Goal: Information Seeking & Learning: Understand process/instructions

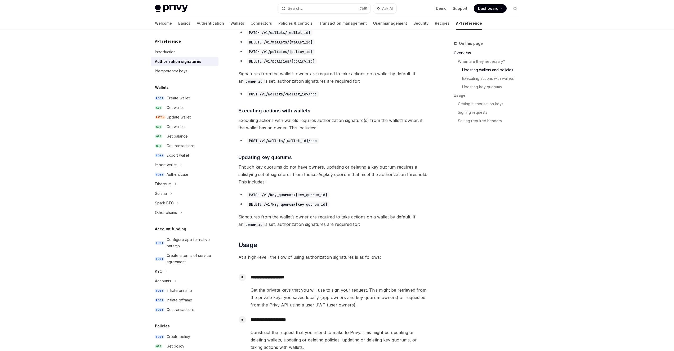
scroll to position [292, 0]
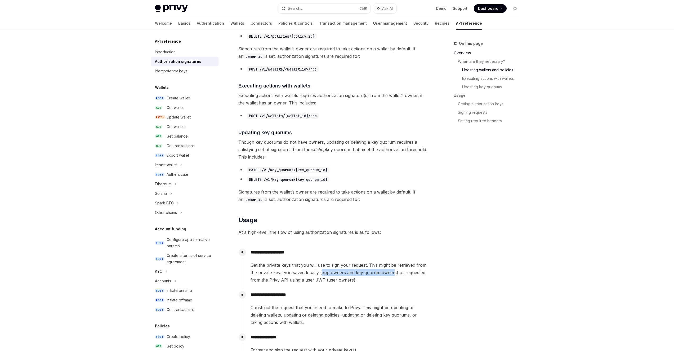
drag, startPoint x: 393, startPoint y: 271, endPoint x: 320, endPoint y: 272, distance: 72.4
click at [320, 272] on span "Get the private keys that you will use to sign your request. This might be retr…" at bounding box center [340, 272] width 179 height 22
click at [317, 276] on span "Get the private keys that you will use to sign your request. This might be retr…" at bounding box center [340, 272] width 179 height 22
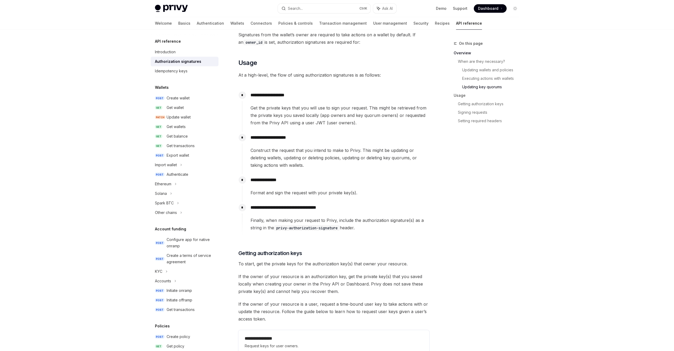
scroll to position [451, 0]
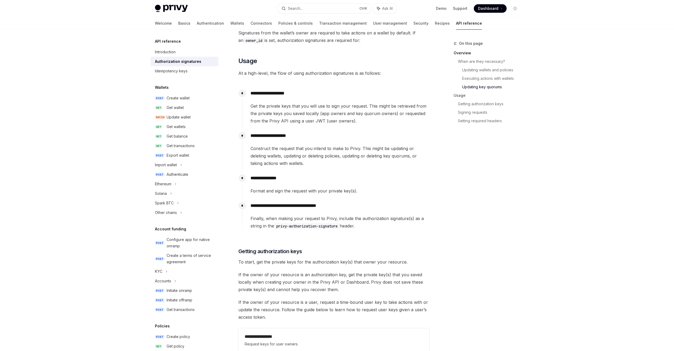
drag, startPoint x: 363, startPoint y: 226, endPoint x: 238, endPoint y: 71, distance: 198.5
click at [239, 71] on div "​ Overview Owners provide an additional layer of security for actions taken by …" at bounding box center [334, 103] width 191 height 955
copy div "**********"
click at [253, 74] on span "At a high-level, the flow of using authorization signatures is as follows:" at bounding box center [334, 72] width 191 height 7
drag, startPoint x: 368, startPoint y: 224, endPoint x: 238, endPoint y: 59, distance: 209.9
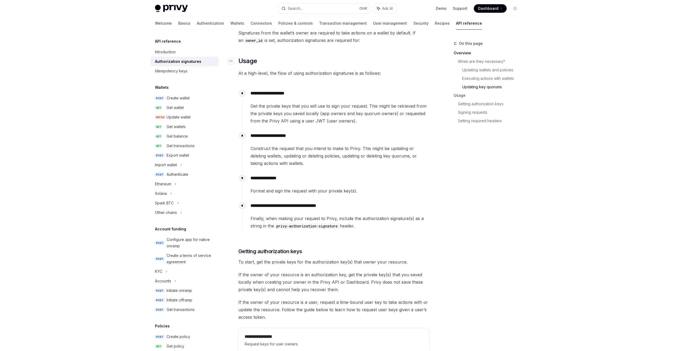
click at [239, 59] on div "​ Overview Owners provide an additional layer of security for actions taken by …" at bounding box center [334, 103] width 191 height 955
copy div "**********"
click at [376, 109] on span "Get the private keys that you will use to sign your request. This might be retr…" at bounding box center [340, 113] width 179 height 22
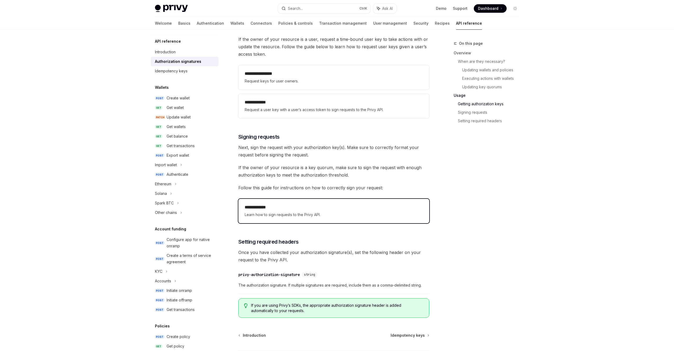
scroll to position [716, 0]
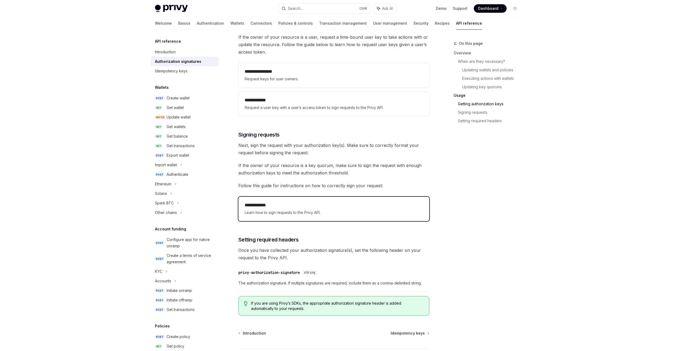
click at [324, 214] on span "Learn how to sign requests to the Privy API." at bounding box center [334, 212] width 178 height 6
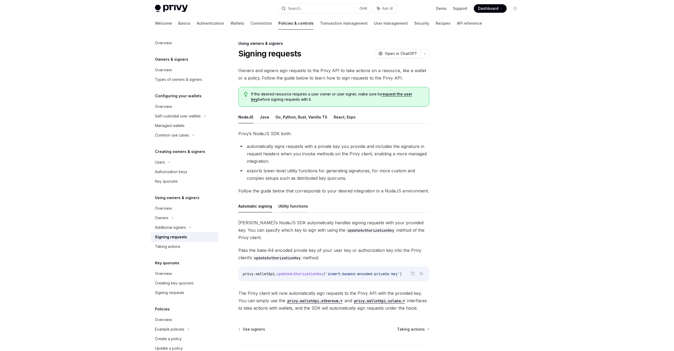
click at [295, 208] on button "Utility functions" at bounding box center [294, 206] width 30 height 12
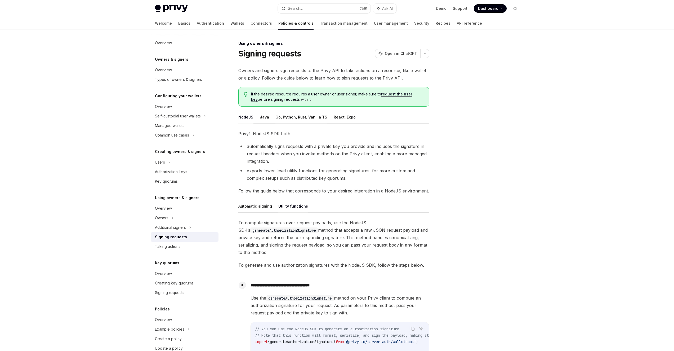
click at [287, 119] on button "Go, Python, Rust, Vanilla TS" at bounding box center [302, 117] width 52 height 12
type textarea "*"
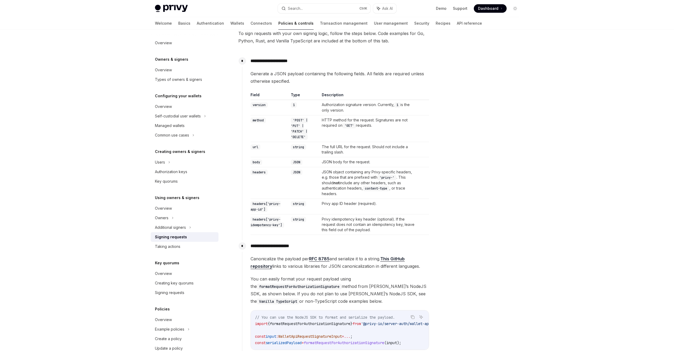
scroll to position [159, 0]
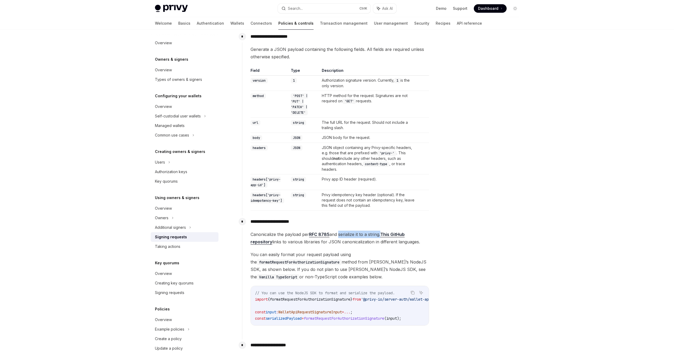
drag, startPoint x: 339, startPoint y: 234, endPoint x: 381, endPoint y: 232, distance: 41.9
click at [381, 232] on span "Canonicalize the payload per RFC 8785 and serialize it to a string. This GitHub…" at bounding box center [340, 238] width 179 height 15
click at [380, 237] on span "Canonicalize the payload per RFC 8785 and serialize it to a string. This GitHub…" at bounding box center [340, 238] width 179 height 15
click at [272, 201] on code "headers['privy-idempotency-key']" at bounding box center [268, 197] width 34 height 11
drag, startPoint x: 269, startPoint y: 184, endPoint x: 253, endPoint y: 179, distance: 16.3
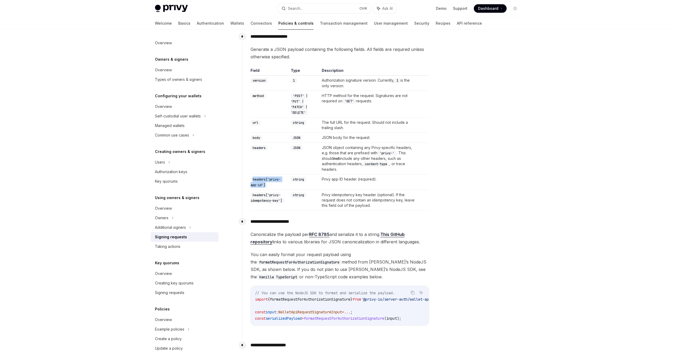
click at [253, 179] on td "headers['privy-app-id']" at bounding box center [270, 182] width 38 height 16
click at [269, 184] on td "headers['privy-app-id']" at bounding box center [270, 182] width 38 height 16
drag, startPoint x: 325, startPoint y: 147, endPoint x: 341, endPoint y: 168, distance: 26.3
click at [341, 168] on td "JSON object containing any Privy-specific headers, e.g. those that are prefixed…" at bounding box center [369, 159] width 99 height 32
click at [311, 163] on td "JSON" at bounding box center [304, 159] width 31 height 32
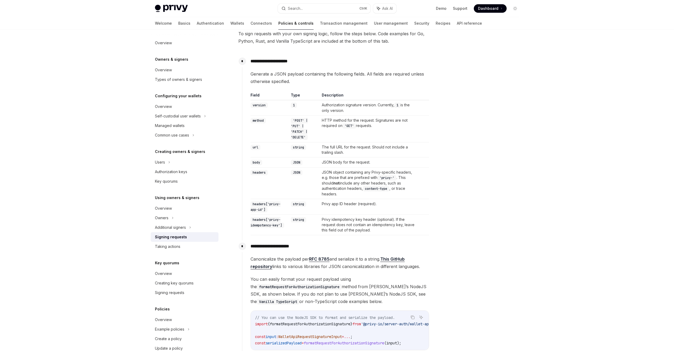
scroll to position [133, 0]
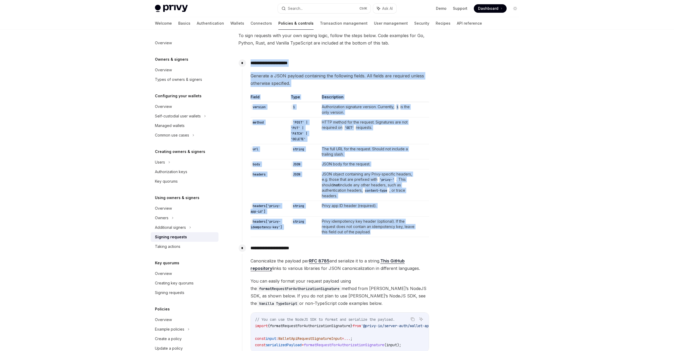
drag, startPoint x: 250, startPoint y: 63, endPoint x: 388, endPoint y: 230, distance: 216.9
click at [388, 230] on div "**********" at bounding box center [335, 147] width 187 height 180
copy div "**********"
click at [359, 100] on th "Description" at bounding box center [369, 98] width 99 height 8
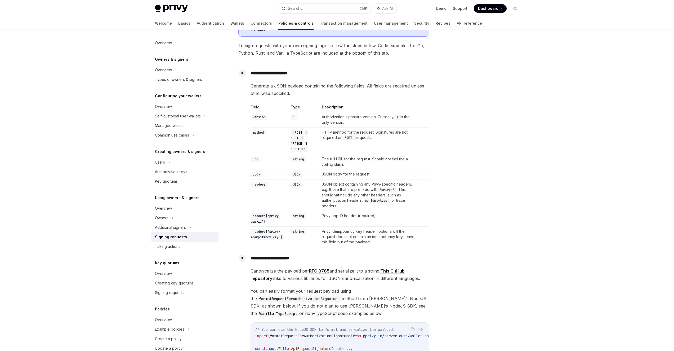
scroll to position [106, 0]
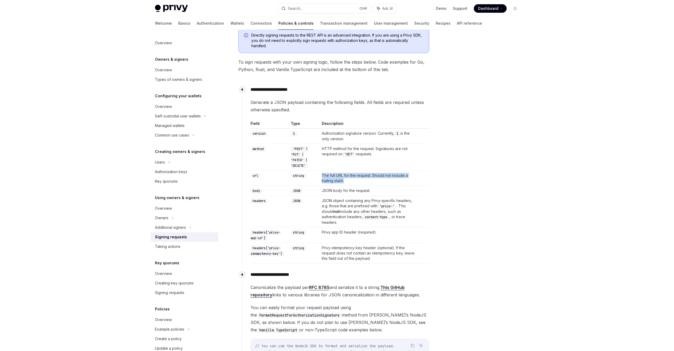
drag, startPoint x: 323, startPoint y: 175, endPoint x: 361, endPoint y: 181, distance: 38.9
click at [361, 181] on td "The full URL for the request. Should not include a trailing slash." at bounding box center [369, 178] width 99 height 15
click at [362, 178] on td "The full URL for the request. Should not include a trailing slash." at bounding box center [369, 178] width 99 height 15
drag, startPoint x: 349, startPoint y: 180, endPoint x: 325, endPoint y: 175, distance: 24.1
click at [325, 175] on td "The full URL for the request. Should not include a trailing slash." at bounding box center [369, 178] width 99 height 15
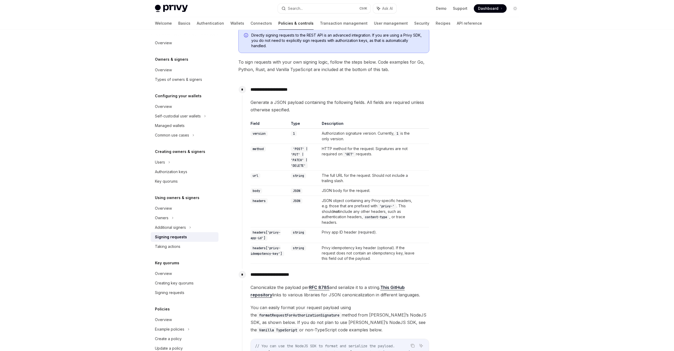
click at [317, 184] on td "string" at bounding box center [304, 178] width 31 height 15
